Goal: Task Accomplishment & Management: Manage account settings

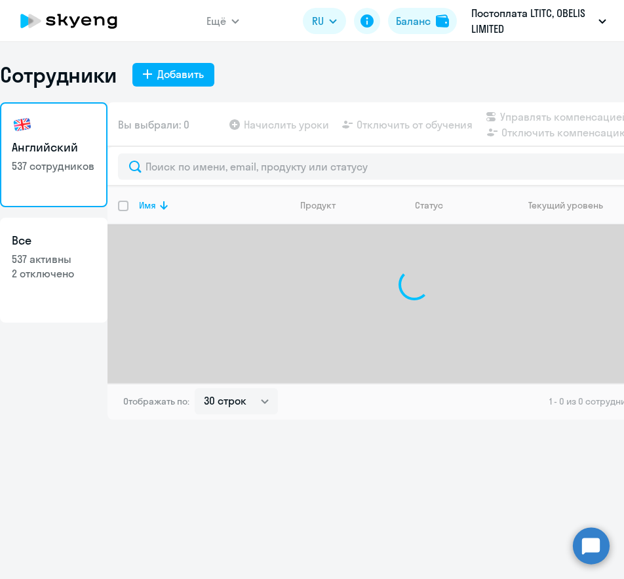
select select "30"
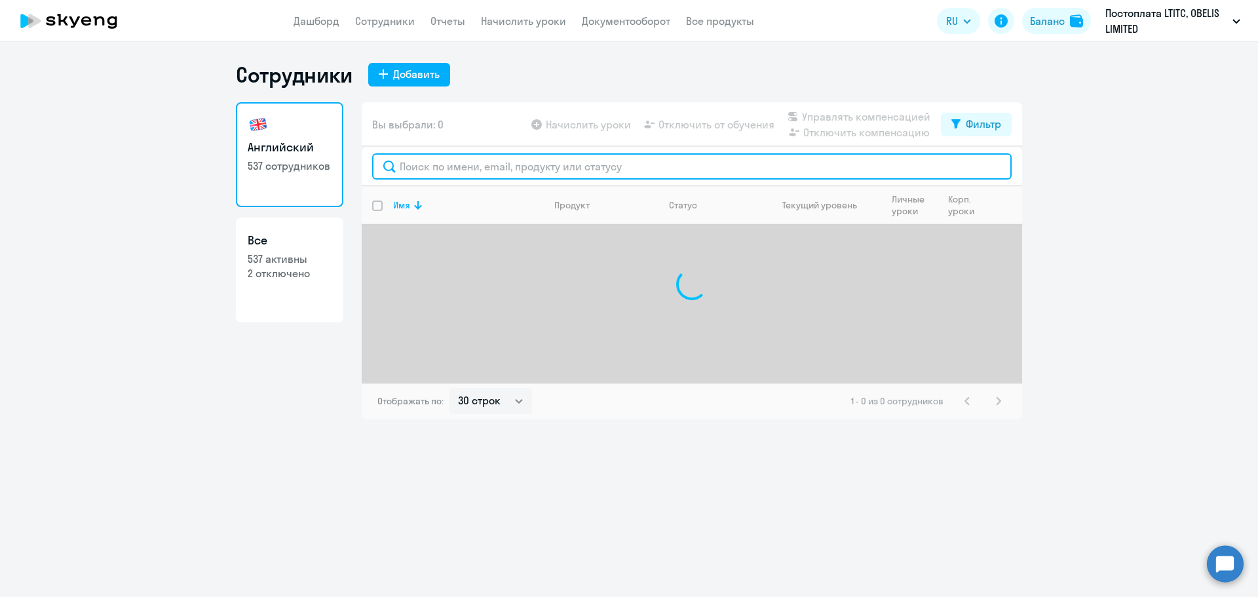
click at [471, 171] on input "text" at bounding box center [692, 166] width 640 height 26
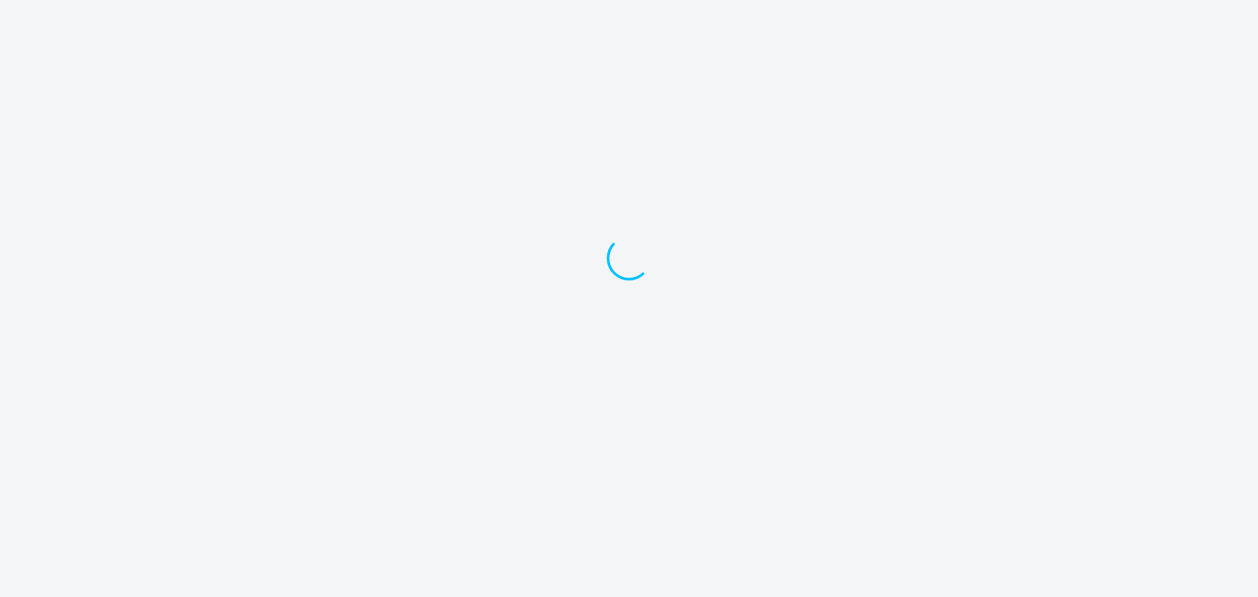
select select "30"
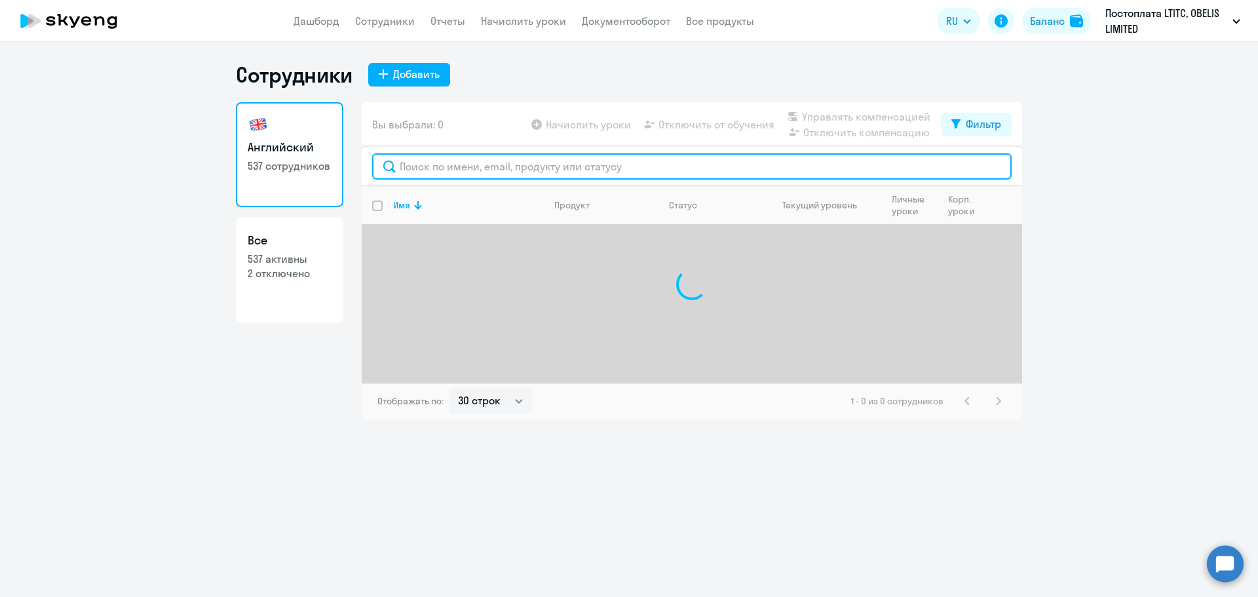
click at [570, 167] on input "text" at bounding box center [692, 166] width 640 height 26
drag, startPoint x: 426, startPoint y: 161, endPoint x: 385, endPoint y: 148, distance: 43.1
click at [384, 150] on div "dth[" at bounding box center [692, 166] width 661 height 39
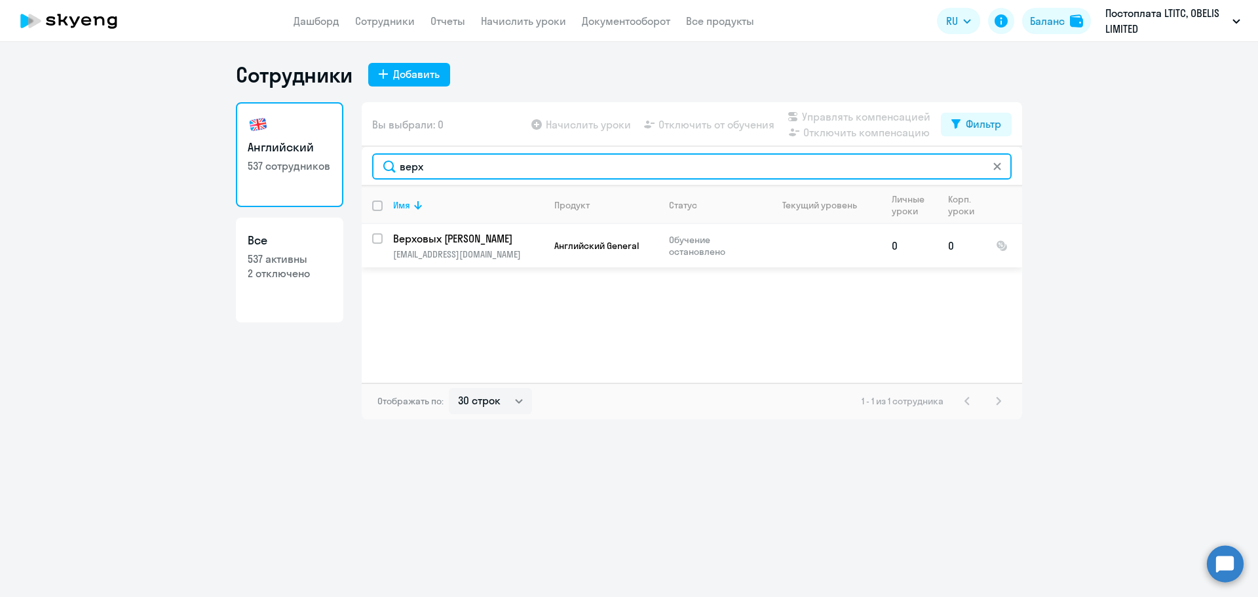
type input "верх"
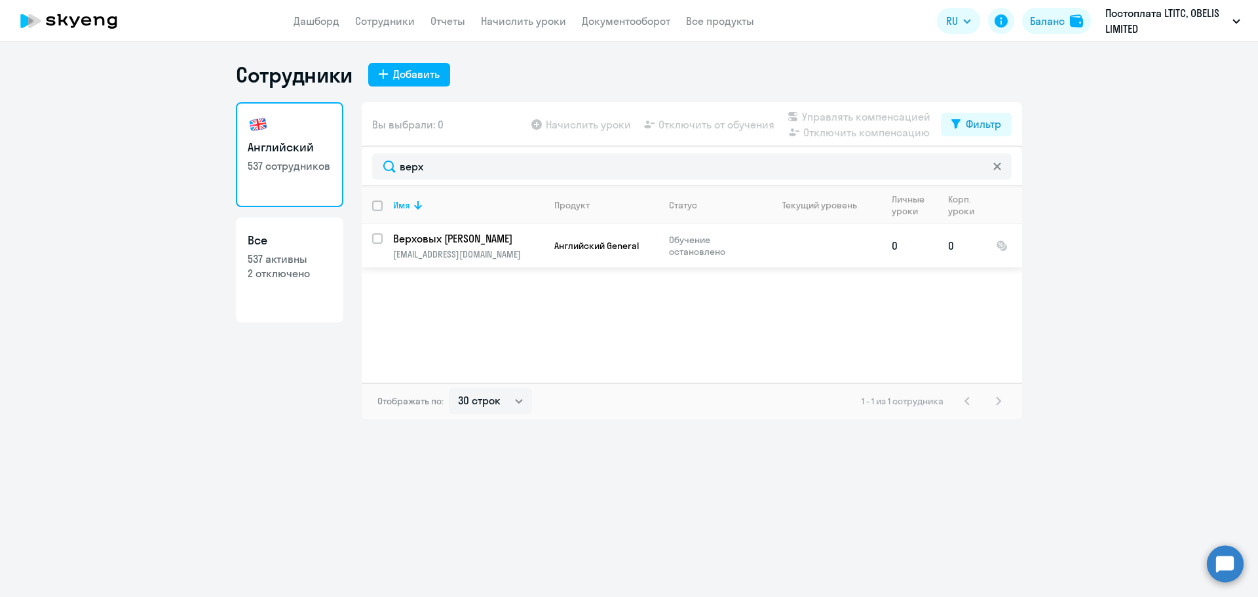
click at [687, 240] on p "Обучение остановлено" at bounding box center [714, 246] width 90 height 24
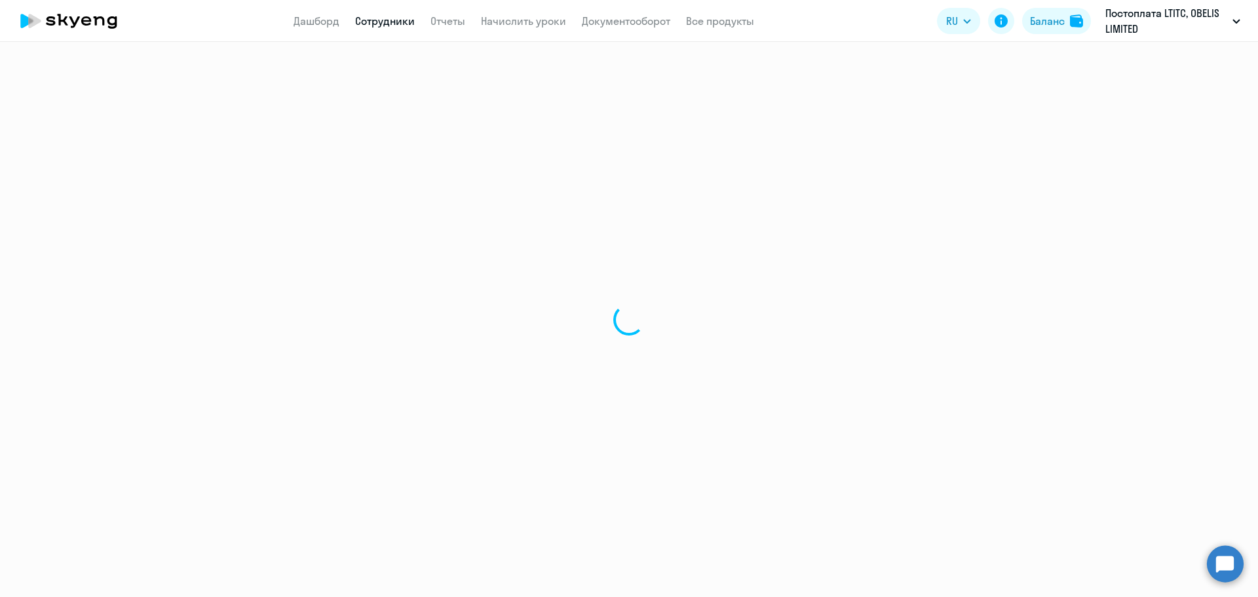
select select "english"
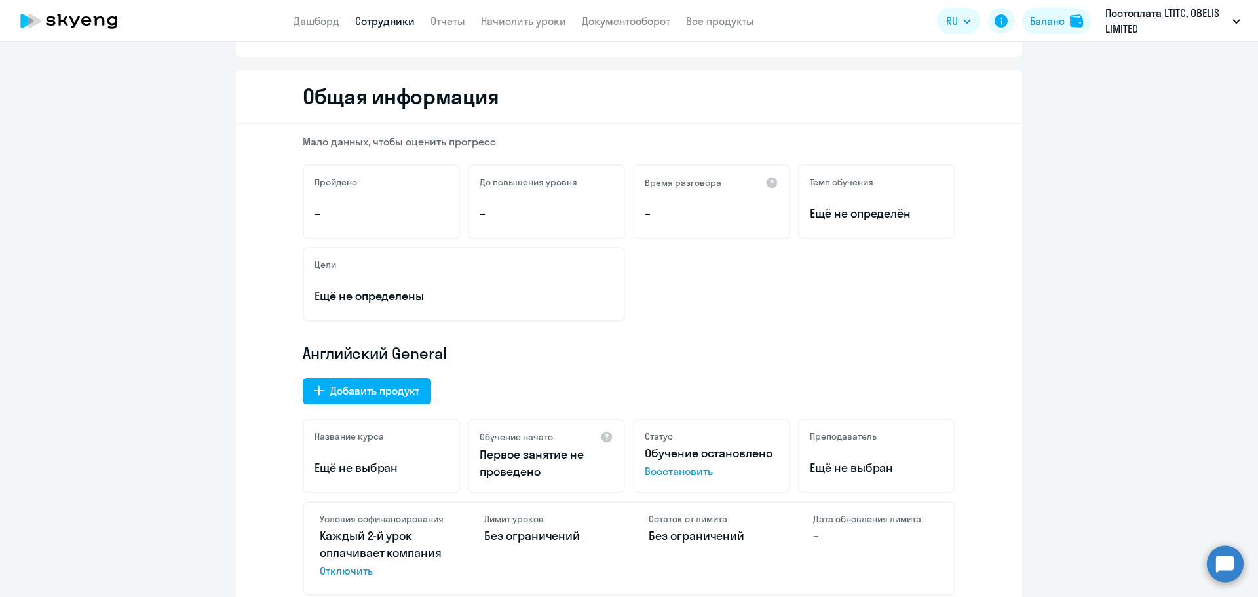
scroll to position [131, 0]
click at [684, 467] on span "Восстановить" at bounding box center [712, 472] width 134 height 16
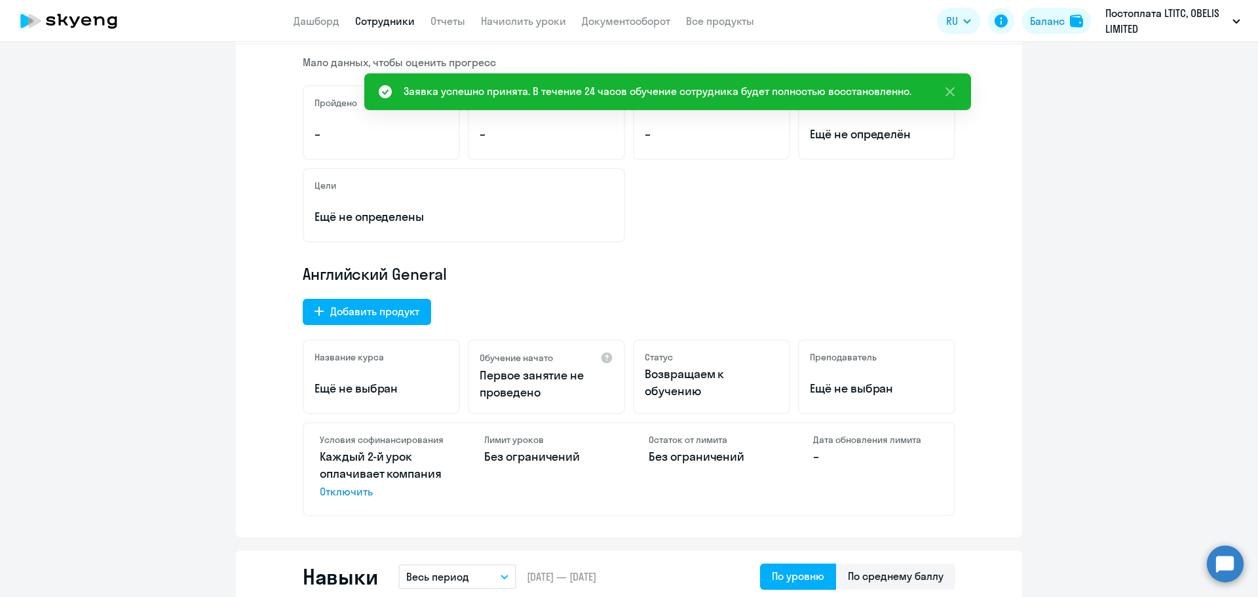
scroll to position [0, 0]
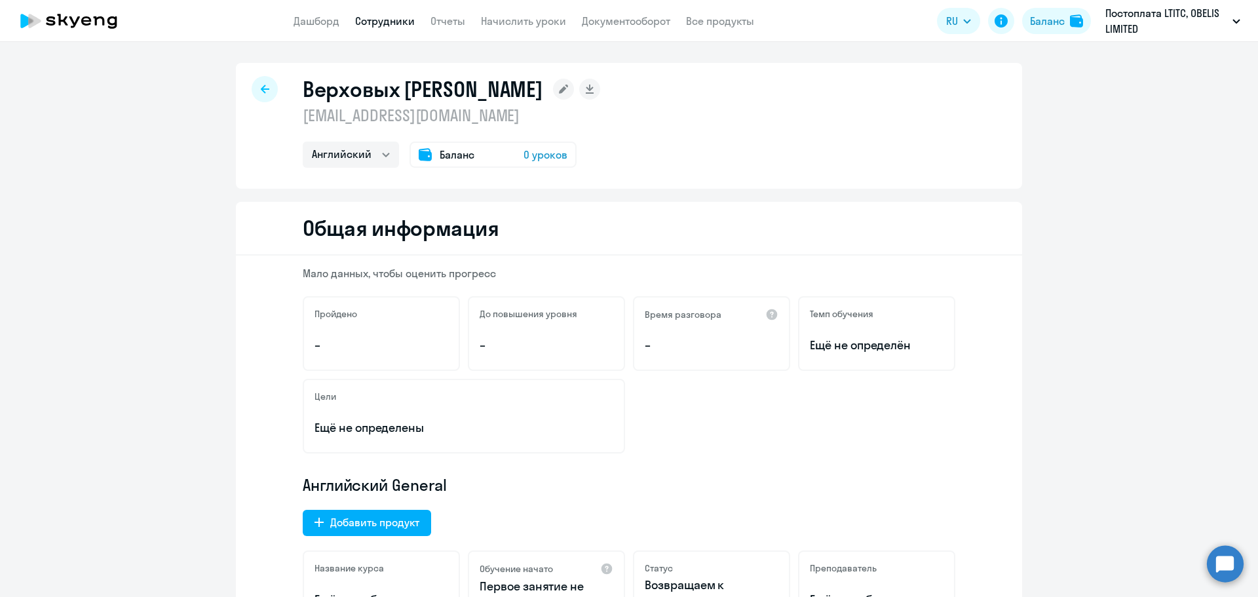
click at [261, 96] on div at bounding box center [265, 89] width 26 height 26
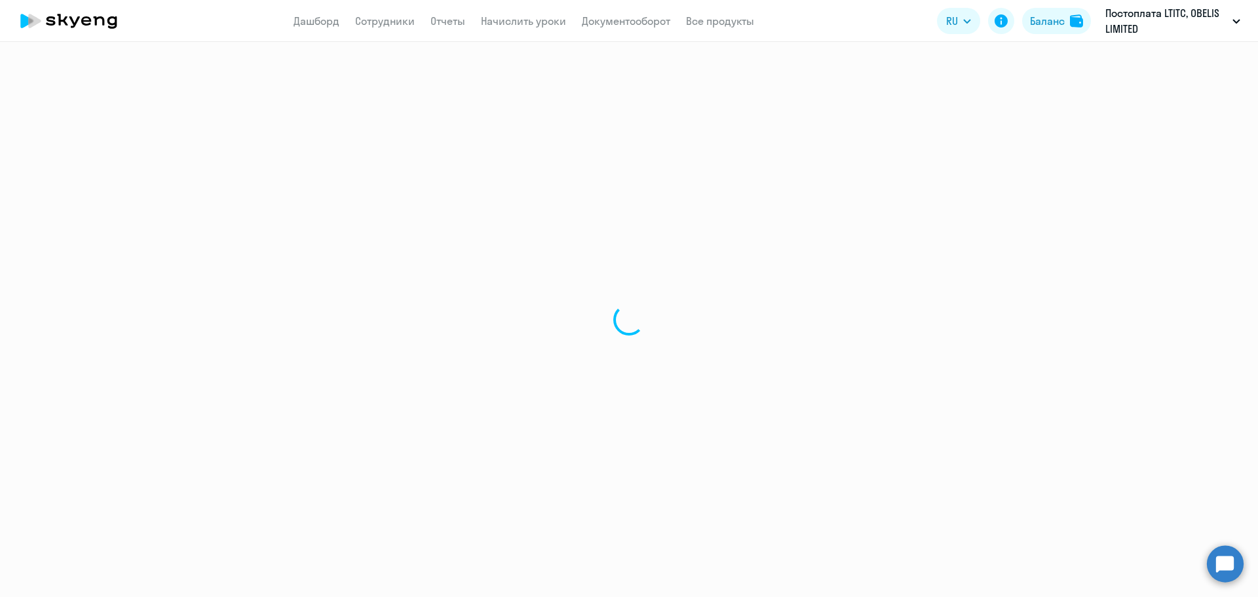
select select "30"
